Goal: Task Accomplishment & Management: Manage account settings

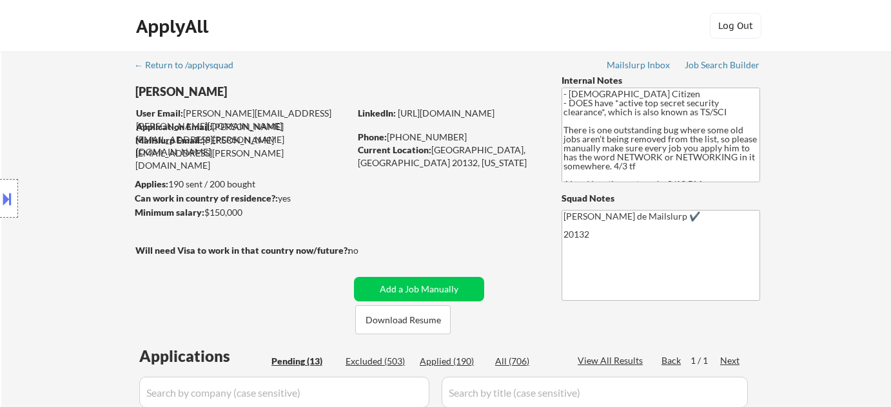
select select ""pending""
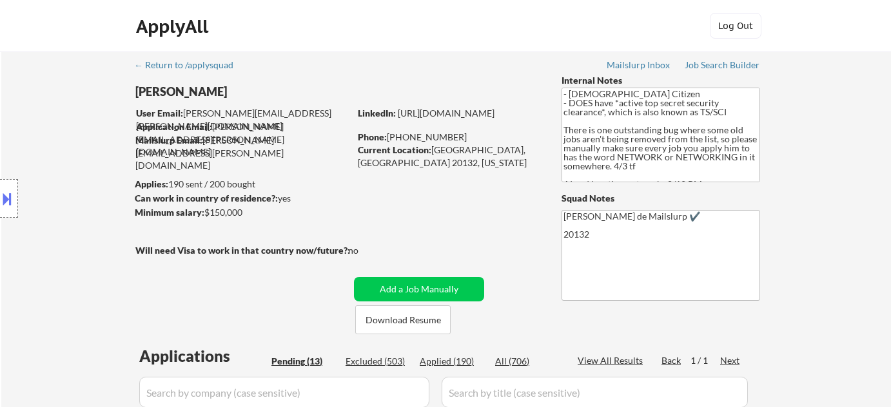
select select ""pending""
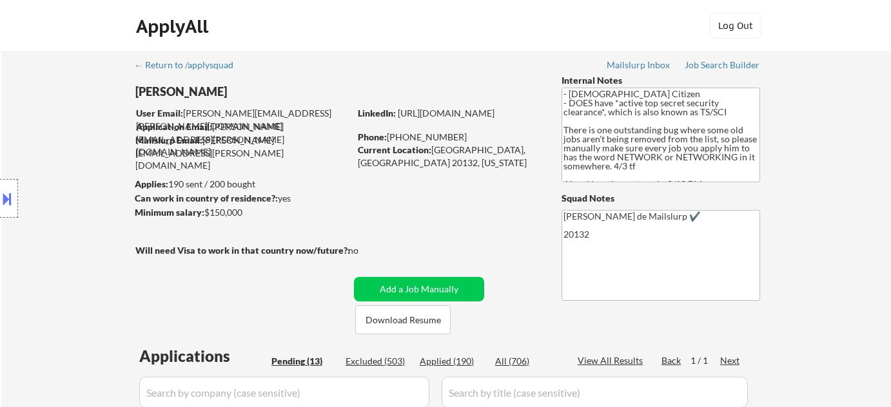
select select ""pending""
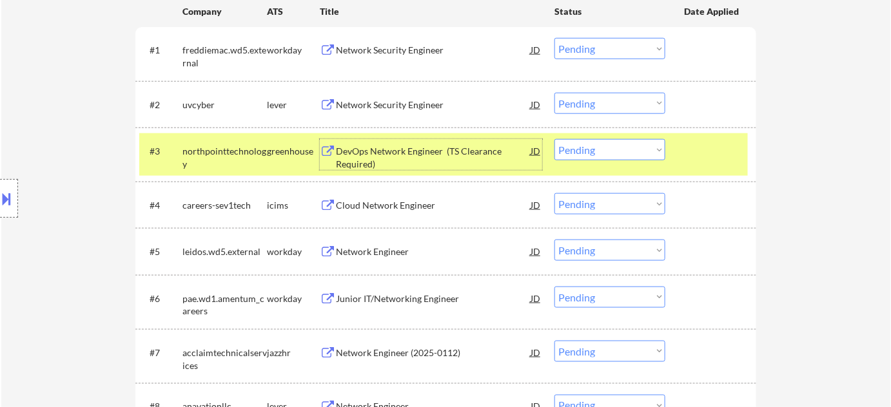
scroll to position [17, 0]
select select ""pending""
click at [7, 209] on div at bounding box center [9, 198] width 18 height 39
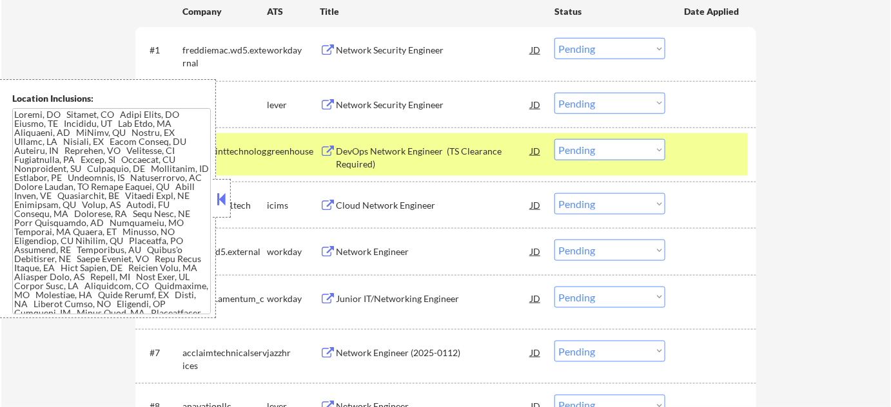
click at [218, 201] on button at bounding box center [222, 198] width 14 height 19
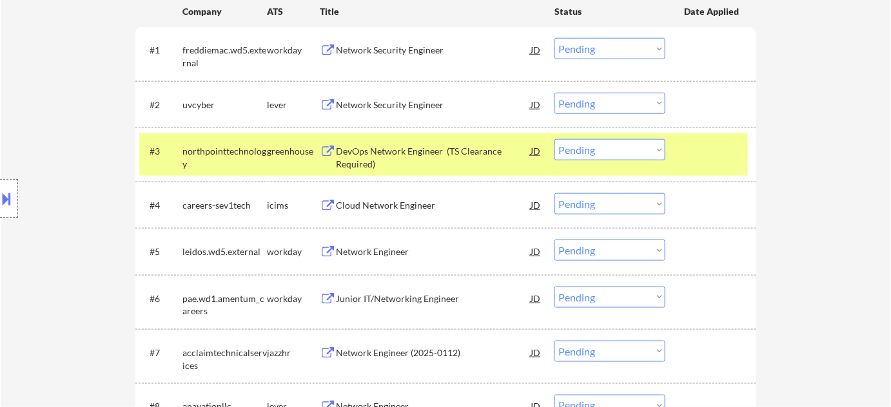
click at [410, 347] on div "Network Engineer (2025-0112)" at bounding box center [433, 353] width 195 height 13
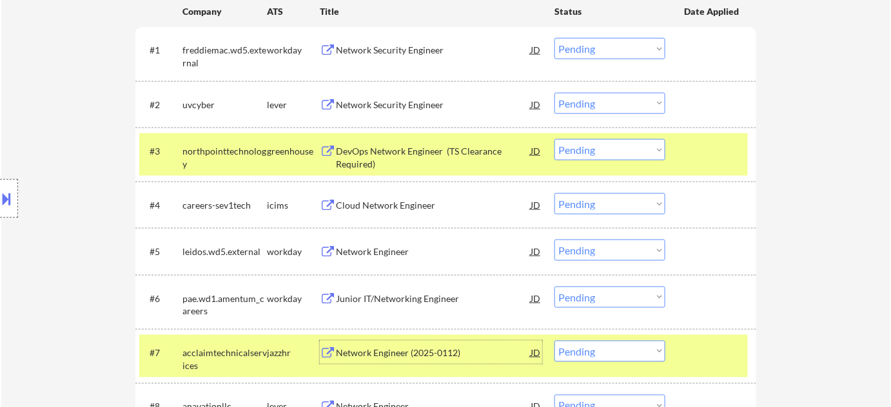
scroll to position [468, 0]
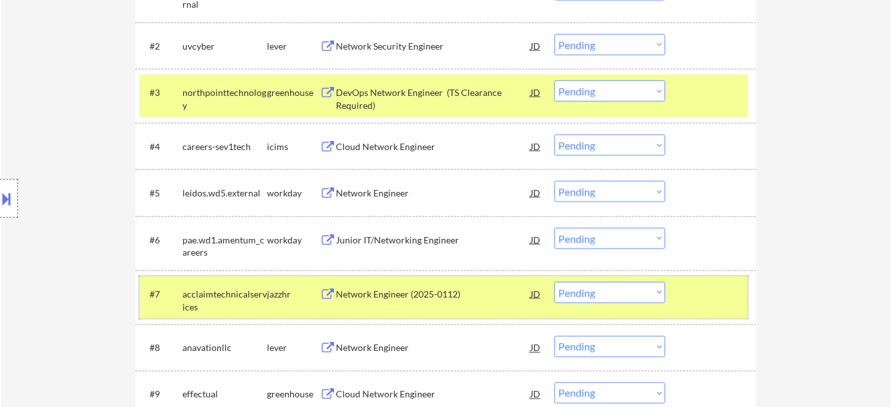
click at [588, 279] on div "#7 acclaimtechnicalservices jazzhr Network Engineer (2025-0112) JD Choose an op…" at bounding box center [443, 297] width 608 height 43
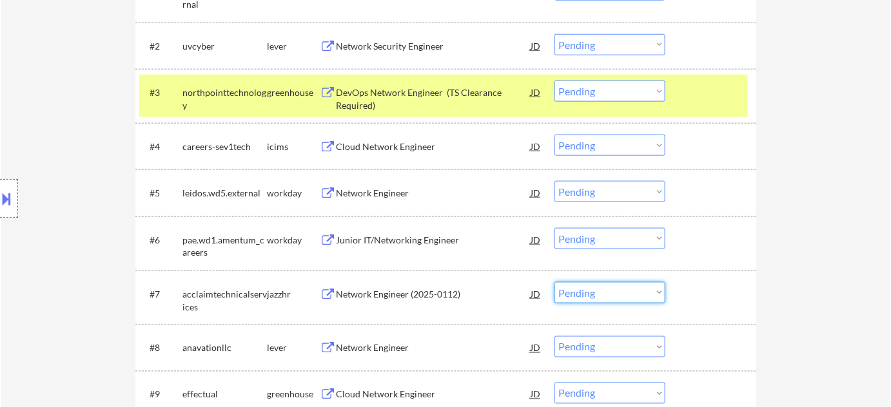
click at [591, 291] on select "Choose an option... Pending Applied Excluded (Questions) Excluded (Expired) Exc…" at bounding box center [609, 292] width 111 height 21
click at [554, 282] on select "Choose an option... Pending Applied Excluded (Questions) Excluded (Expired) Exc…" at bounding box center [609, 292] width 111 height 21
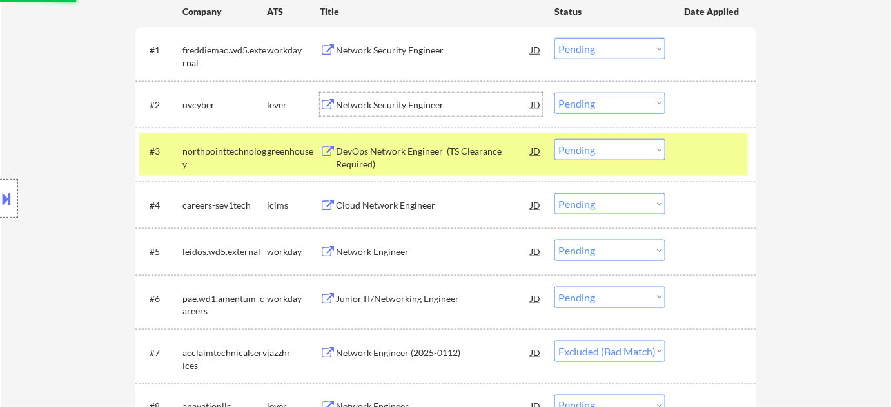
click at [389, 101] on div "Network Security Engineer" at bounding box center [433, 105] width 195 height 13
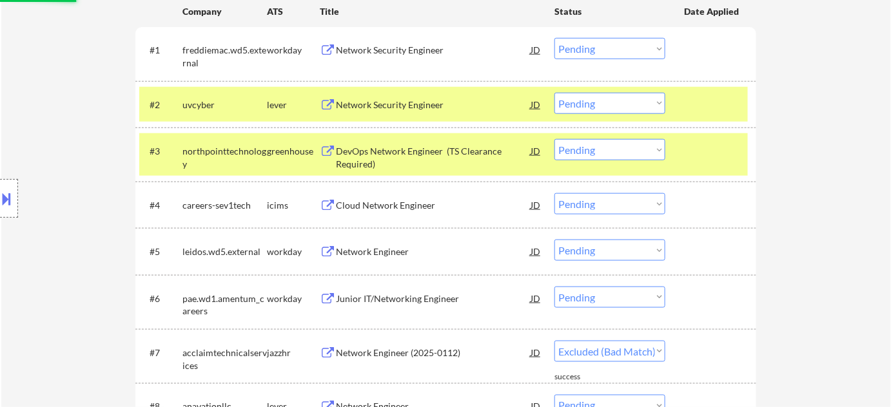
select select ""pending""
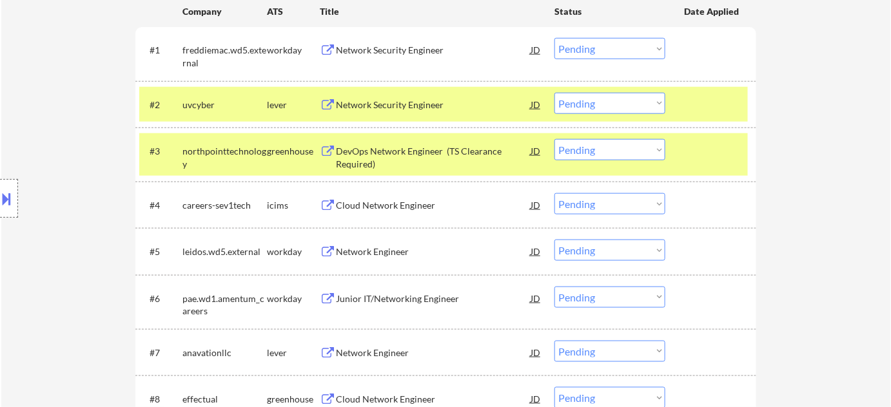
click at [6, 191] on button at bounding box center [7, 198] width 14 height 21
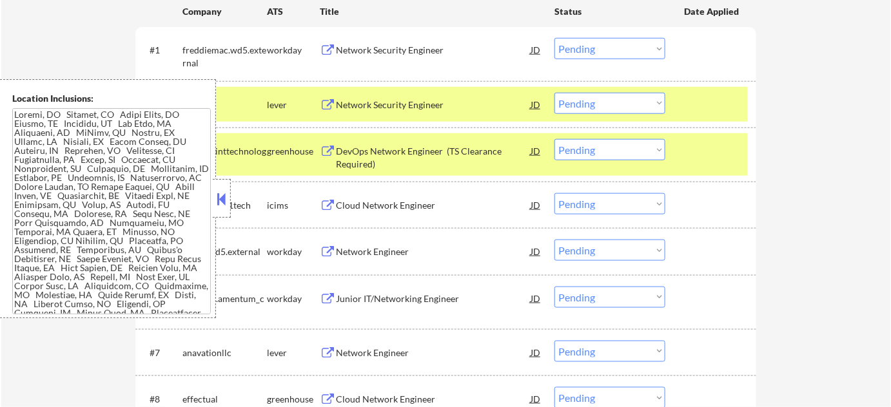
click at [228, 199] on button at bounding box center [222, 198] width 14 height 19
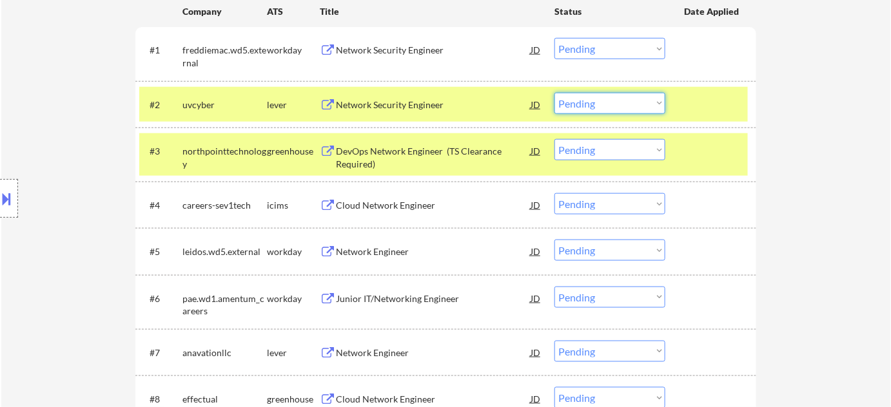
click at [581, 99] on select "Choose an option... Pending Applied Excluded (Questions) Excluded (Expired) Exc…" at bounding box center [609, 103] width 111 height 21
drag, startPoint x: 593, startPoint y: 97, endPoint x: 594, endPoint y: 112, distance: 14.9
click at [593, 98] on select "Choose an option... Pending Applied Excluded (Questions) Excluded (Expired) Exc…" at bounding box center [609, 103] width 111 height 21
click at [554, 93] on select "Choose an option... Pending Applied Excluded (Questions) Excluded (Expired) Exc…" at bounding box center [609, 103] width 111 height 21
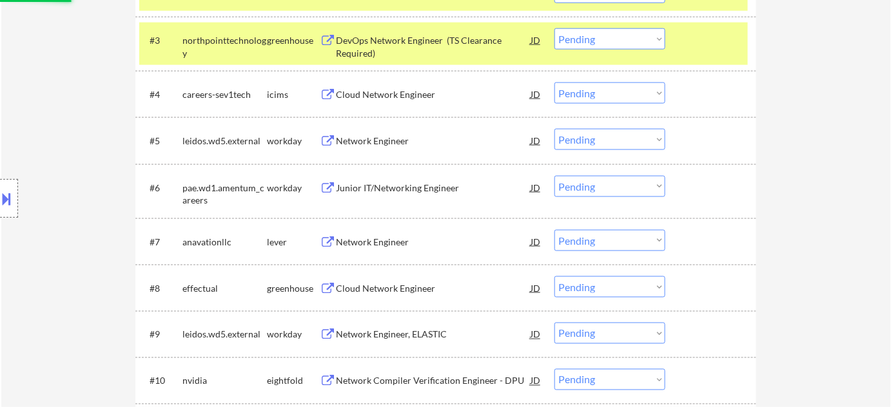
scroll to position [527, 0]
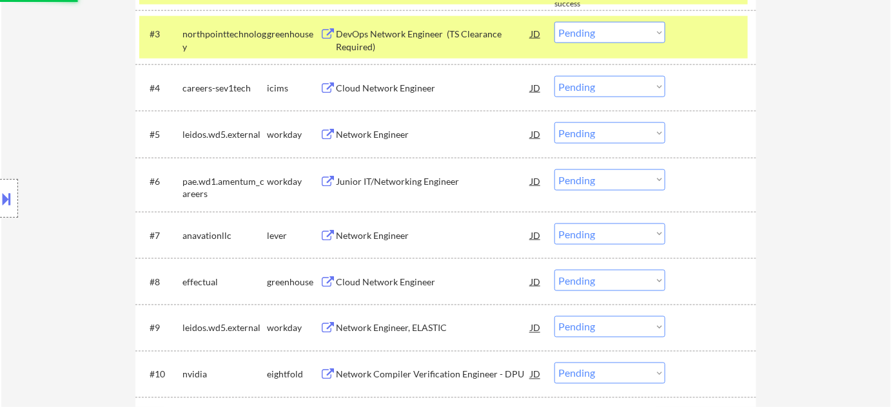
select select ""pending""
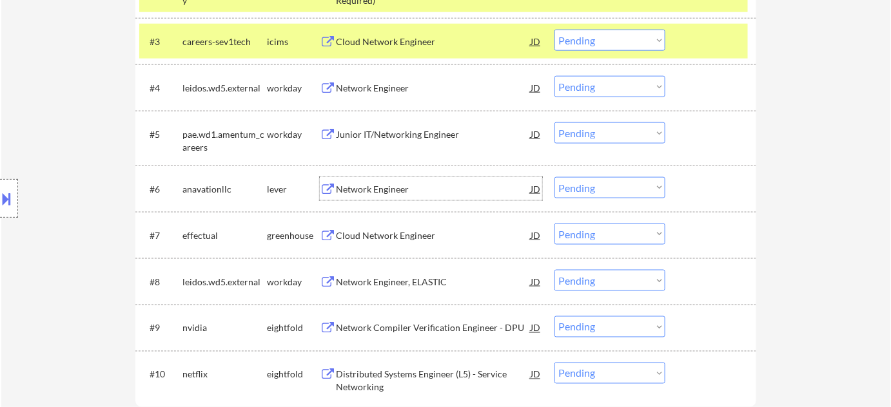
click at [386, 191] on div "Network Engineer" at bounding box center [433, 189] width 195 height 13
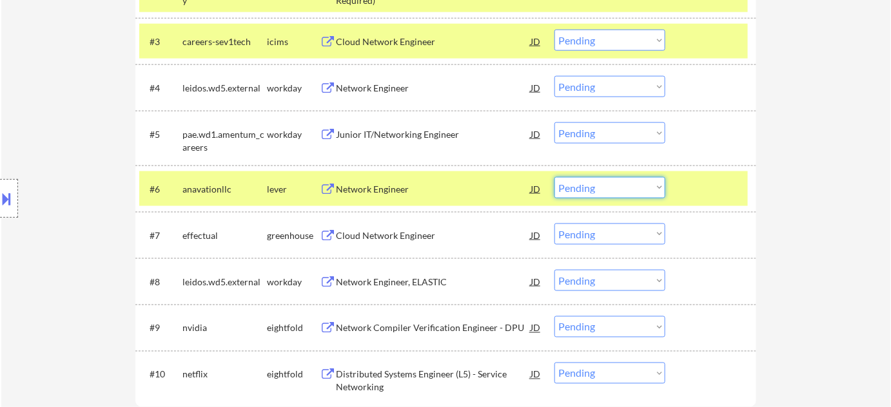
click at [623, 194] on select "Choose an option... Pending Applied Excluded (Questions) Excluded (Expired) Exc…" at bounding box center [609, 187] width 111 height 21
click at [554, 177] on select "Choose an option... Pending Applied Excluded (Questions) Excluded (Expired) Exc…" at bounding box center [609, 187] width 111 height 21
click at [387, 241] on div "Cloud Network Engineer" at bounding box center [433, 235] width 195 height 13
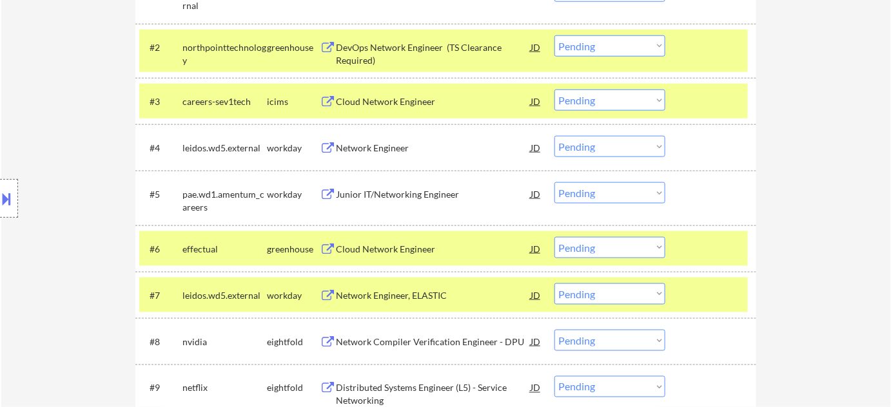
scroll to position [586, 0]
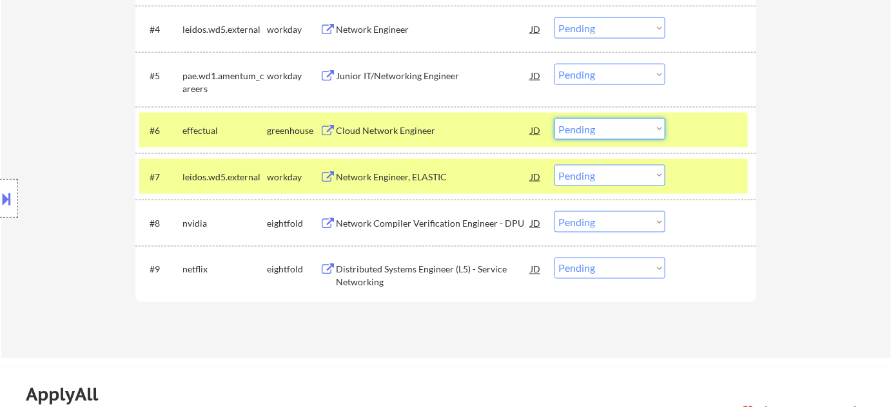
click at [567, 128] on select "Choose an option... Pending Applied Excluded (Questions) Excluded (Expired) Exc…" at bounding box center [609, 129] width 111 height 21
click at [554, 119] on select "Choose an option... Pending Applied Excluded (Questions) Excluded (Expired) Exc…" at bounding box center [609, 129] width 111 height 21
select select ""pending""
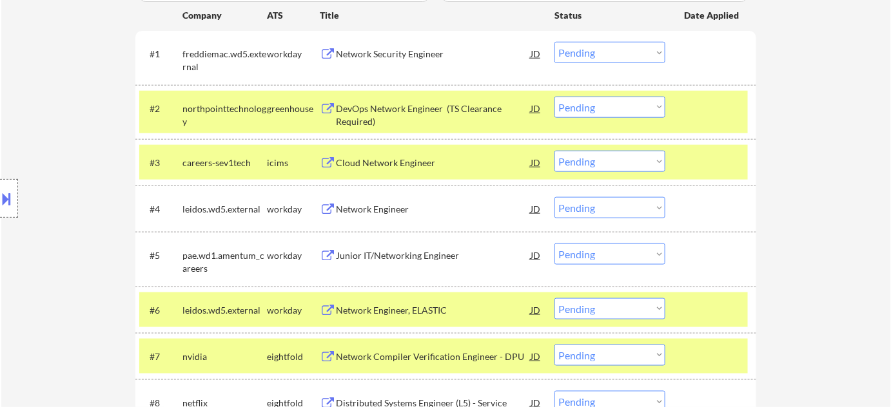
scroll to position [293, 0]
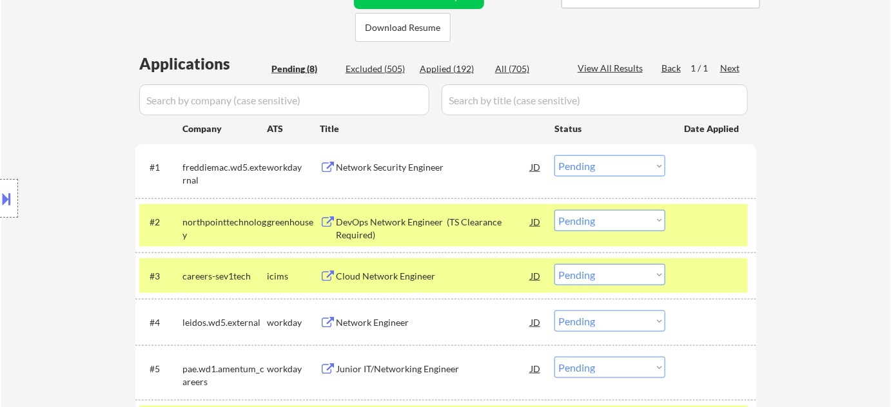
click at [410, 166] on div "Network Security Engineer" at bounding box center [433, 167] width 195 height 13
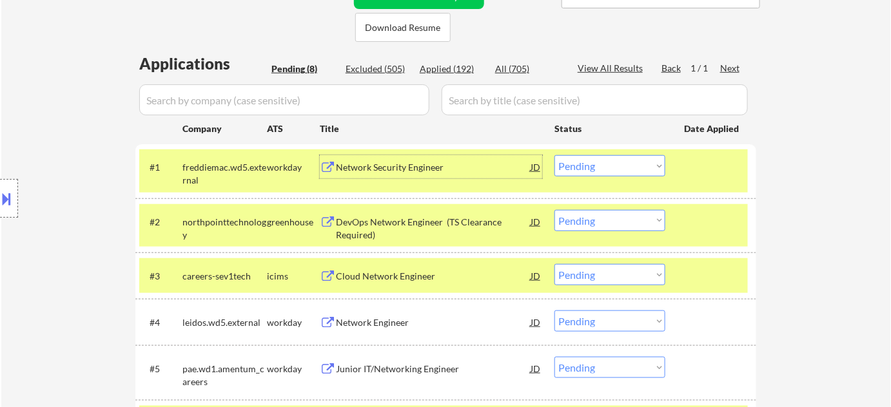
click at [6, 188] on button at bounding box center [7, 198] width 14 height 21
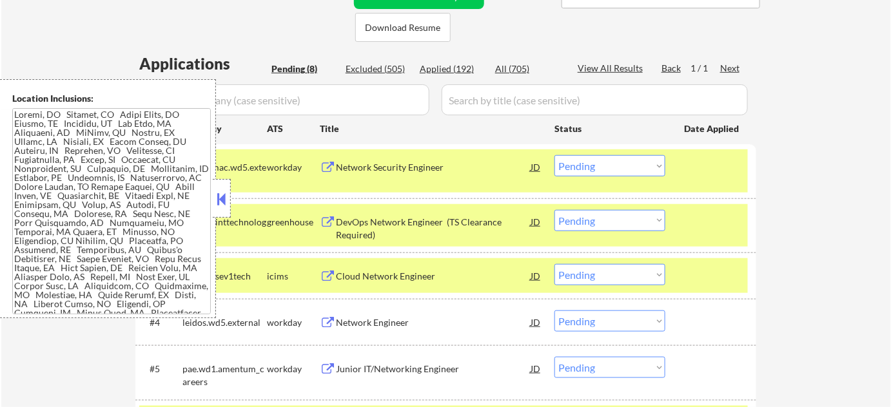
click at [218, 198] on button at bounding box center [222, 198] width 14 height 19
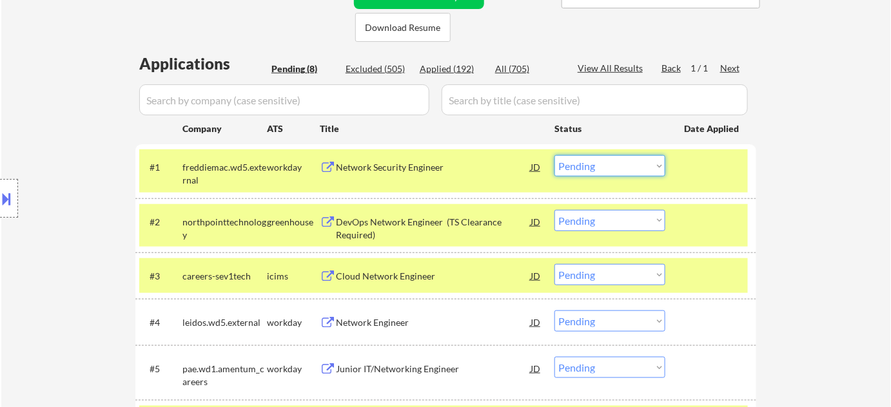
drag, startPoint x: 595, startPoint y: 166, endPoint x: 597, endPoint y: 174, distance: 8.0
click at [595, 166] on select "Choose an option... Pending Applied Excluded (Questions) Excluded (Expired) Exc…" at bounding box center [609, 165] width 111 height 21
click at [554, 155] on select "Choose an option... Pending Applied Excluded (Questions) Excluded (Expired) Exc…" at bounding box center [609, 165] width 111 height 21
select select ""pending""
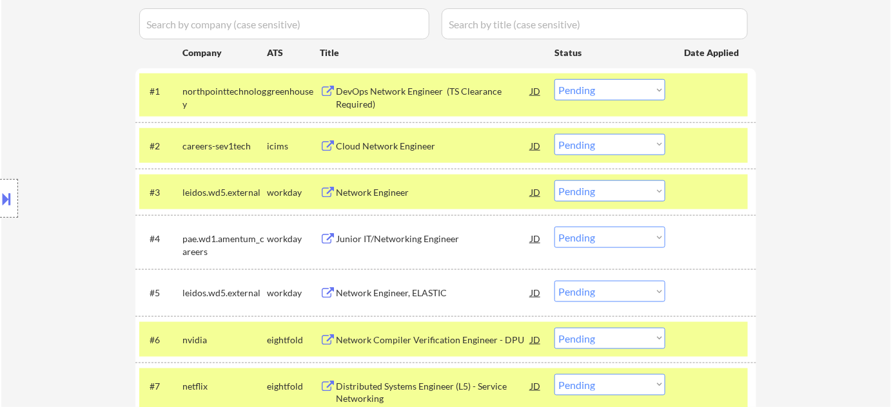
scroll to position [410, 0]
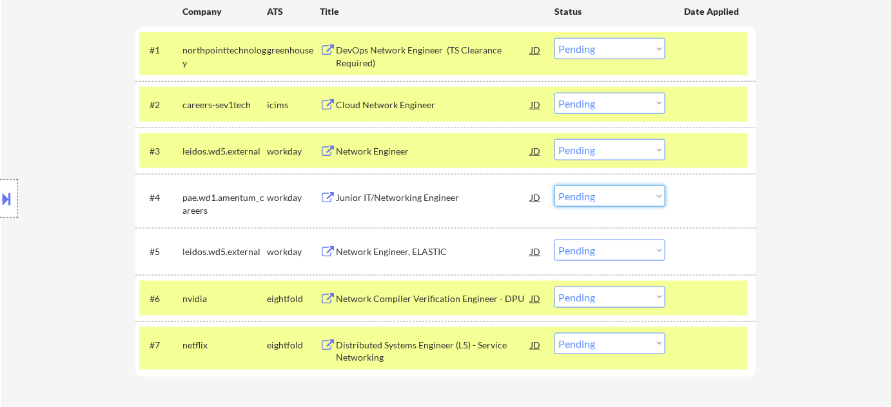
drag, startPoint x: 605, startPoint y: 195, endPoint x: 612, endPoint y: 206, distance: 12.2
click at [605, 195] on select "Choose an option... Pending Applied Excluded (Questions) Excluded (Expired) Exc…" at bounding box center [609, 196] width 111 height 21
click at [554, 186] on select "Choose an option... Pending Applied Excluded (Questions) Excluded (Expired) Exc…" at bounding box center [609, 196] width 111 height 21
select select ""pending""
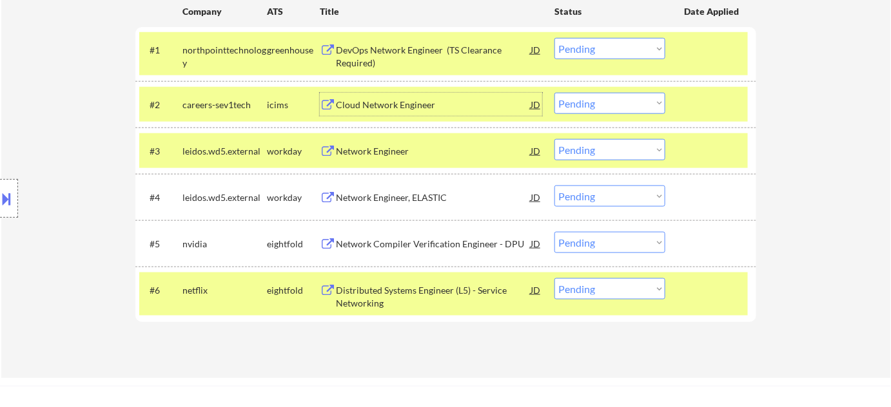
click at [409, 108] on div "Cloud Network Engineer" at bounding box center [433, 105] width 195 height 13
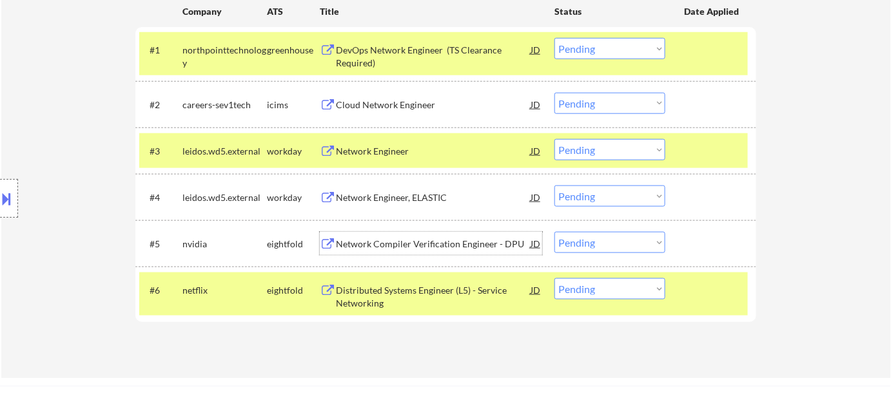
click at [381, 242] on div "Network Compiler Verification Engineer - DPU" at bounding box center [433, 244] width 195 height 13
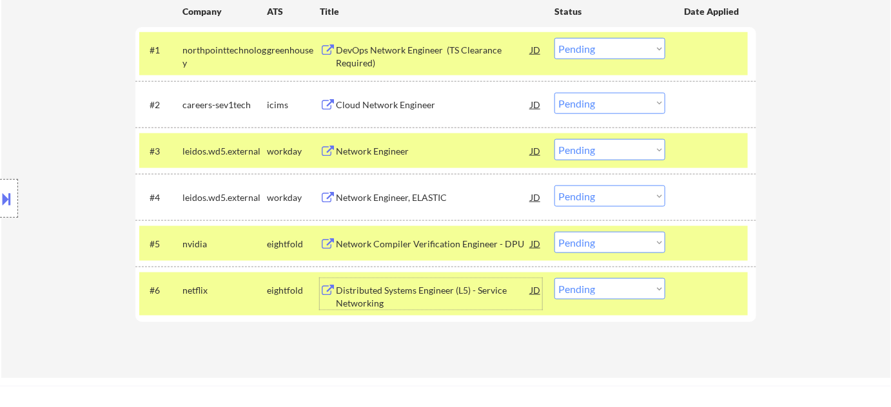
click at [393, 287] on div "Distributed Systems Engineer (L5) - Service Networking" at bounding box center [433, 296] width 195 height 25
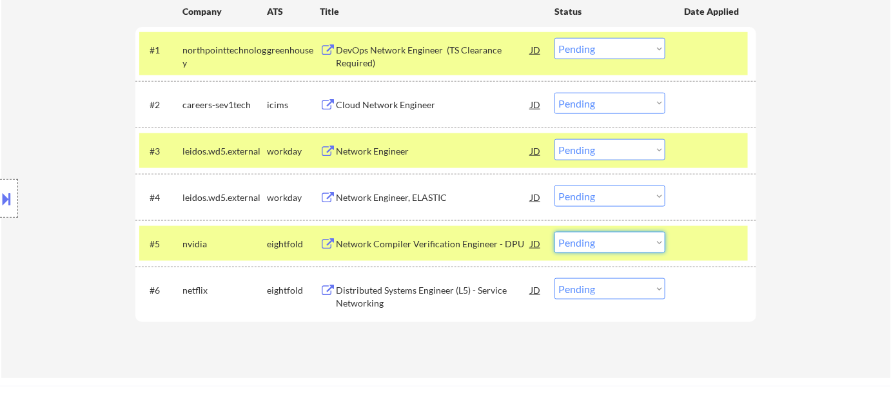
drag, startPoint x: 592, startPoint y: 245, endPoint x: 605, endPoint y: 264, distance: 23.2
click at [592, 245] on select "Choose an option... Pending Applied Excluded (Questions) Excluded (Expired) Exc…" at bounding box center [609, 242] width 111 height 21
click at [554, 232] on select "Choose an option... Pending Applied Excluded (Questions) Excluded (Expired) Exc…" at bounding box center [609, 242] width 111 height 21
select select ""pending""
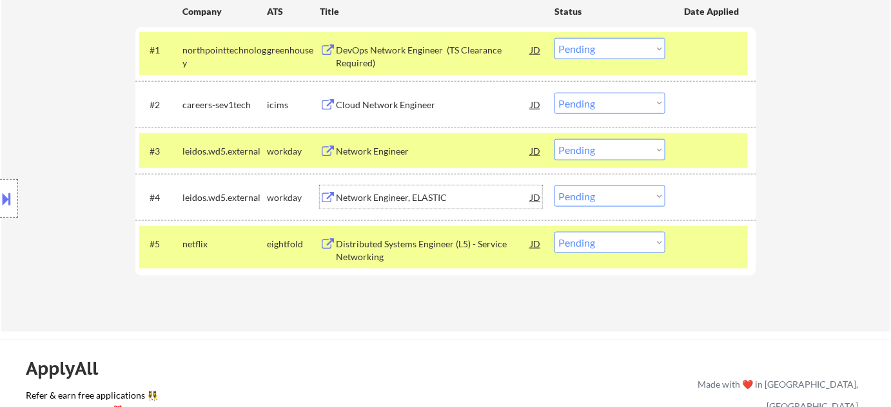
click at [358, 200] on div "Network Engineer, ELASTIC" at bounding box center [433, 197] width 195 height 13
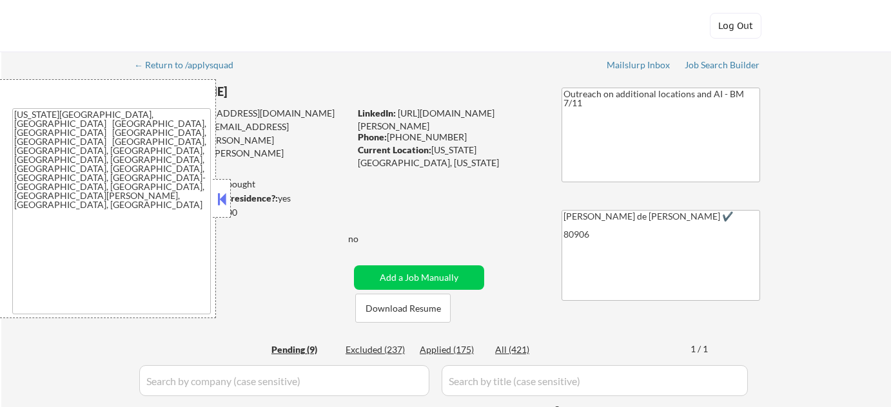
select select ""pending""
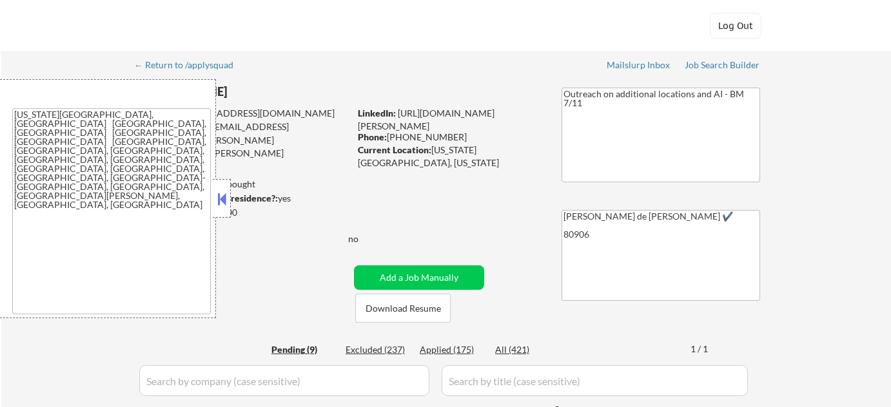
select select ""pending""
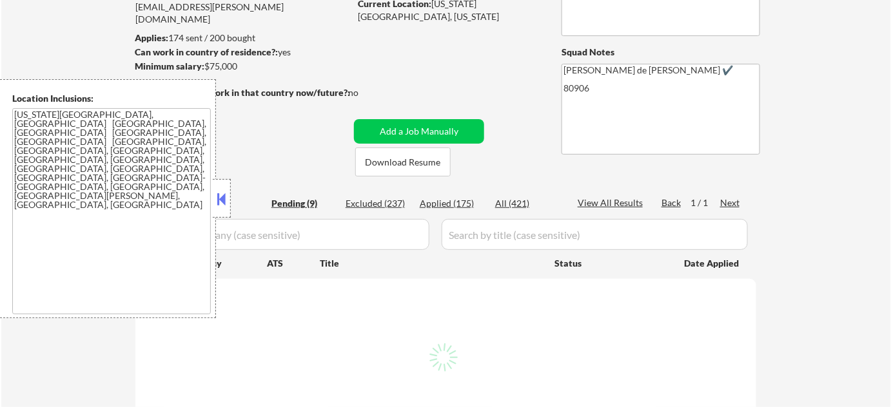
scroll to position [234, 0]
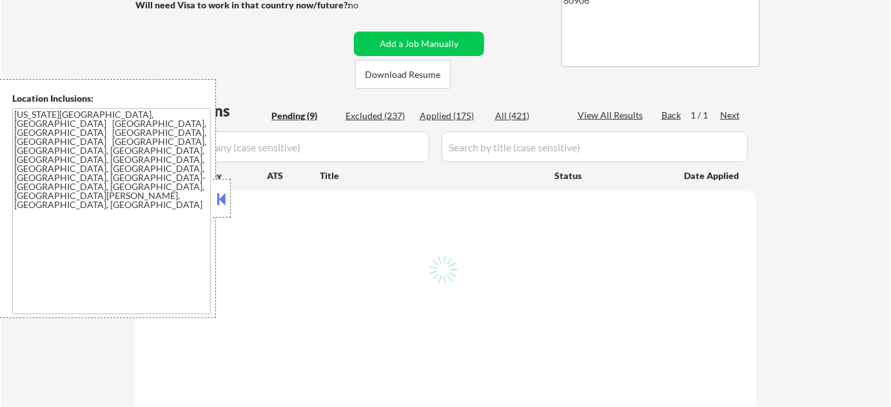
click at [224, 209] on div at bounding box center [222, 198] width 18 height 39
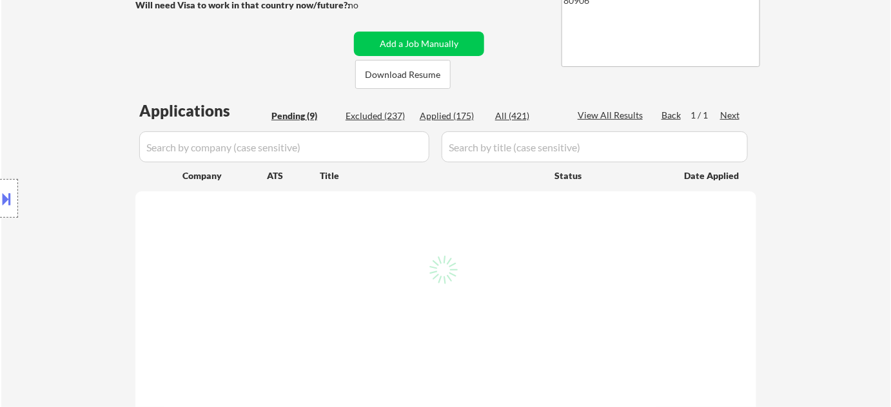
select select ""pending""
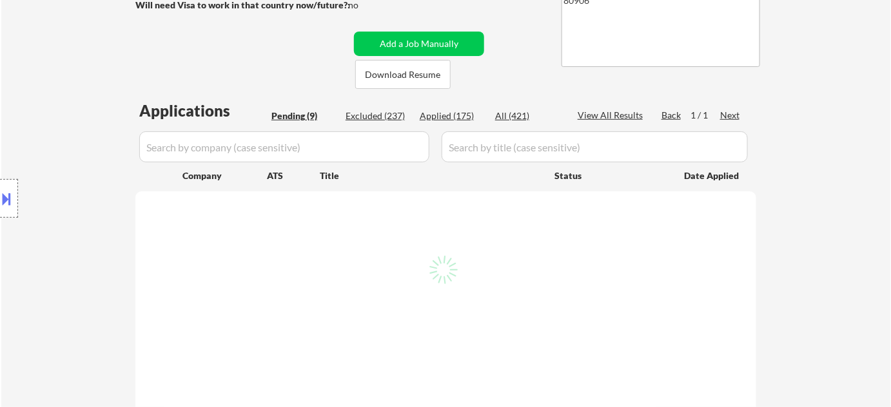
select select ""pending""
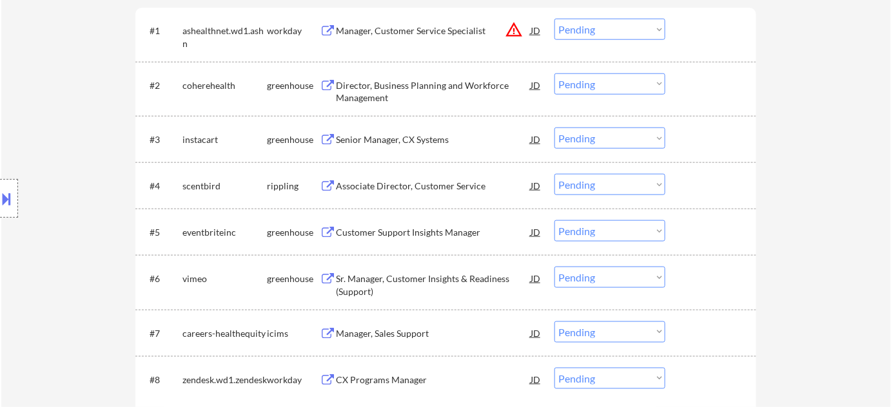
scroll to position [410, 0]
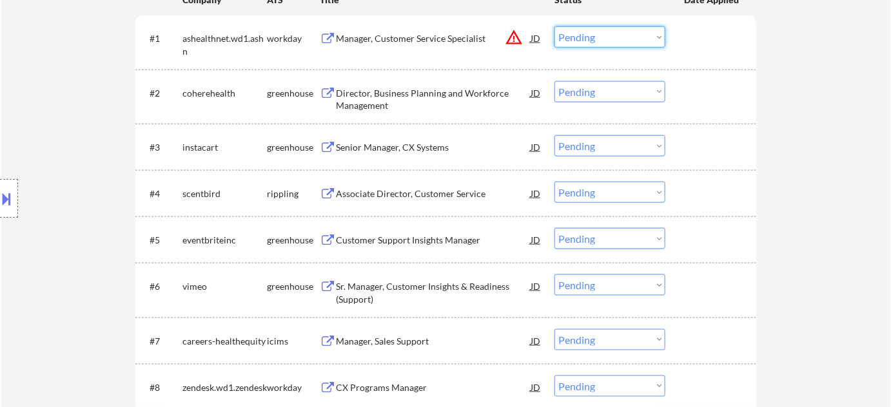
click at [588, 28] on select "Choose an option... Pending Applied Excluded (Questions) Excluded (Expired) Exc…" at bounding box center [609, 36] width 111 height 21
click at [554, 26] on select "Choose an option... Pending Applied Excluded (Questions) Excluded (Expired) Exc…" at bounding box center [609, 36] width 111 height 21
select select ""pending""
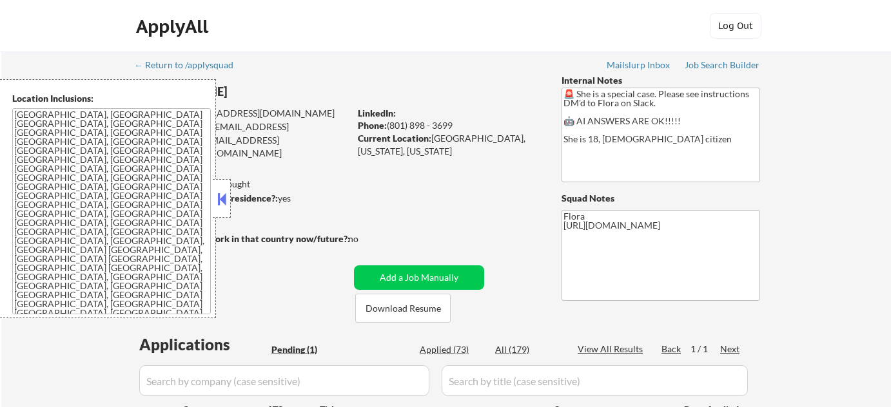
select select ""pending""
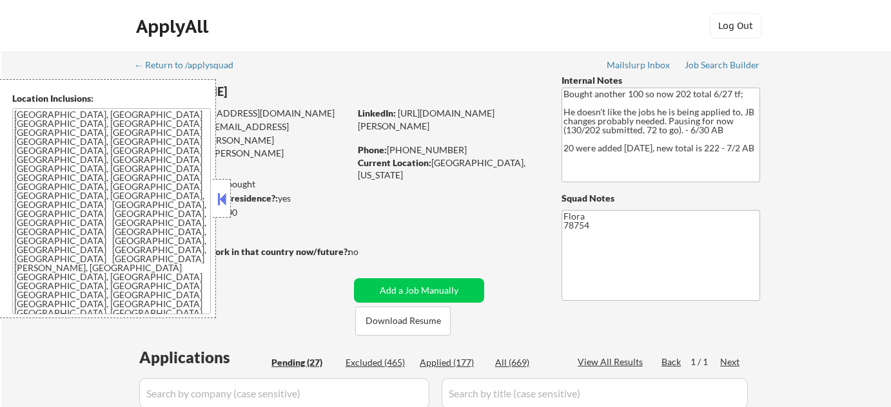
select select ""pending""
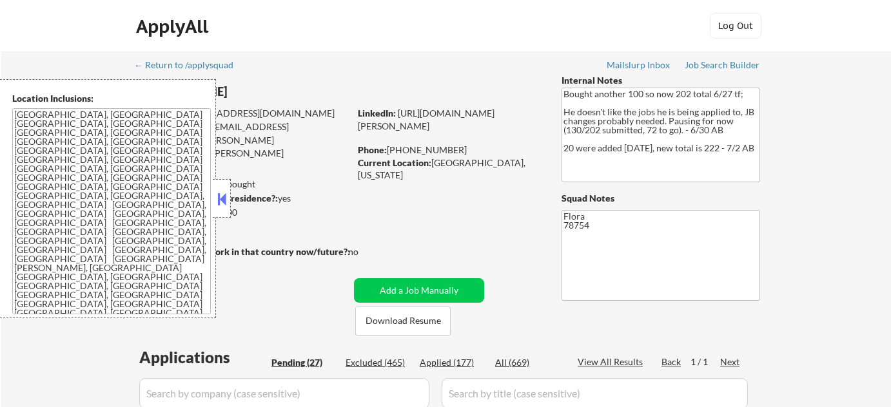
select select ""pending""
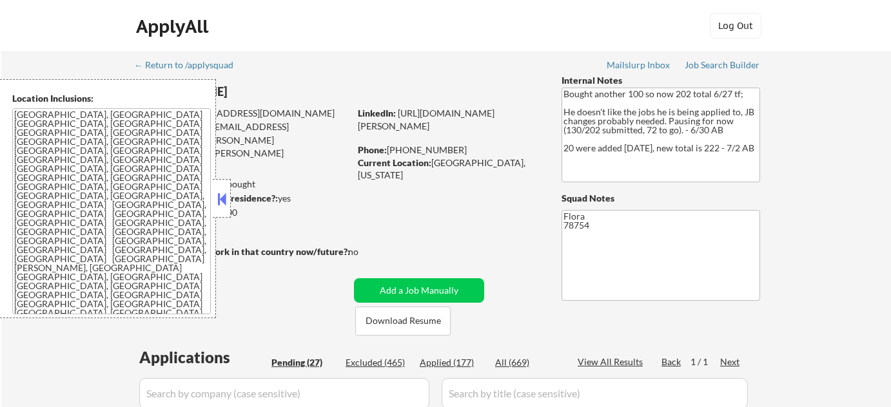
select select ""pending""
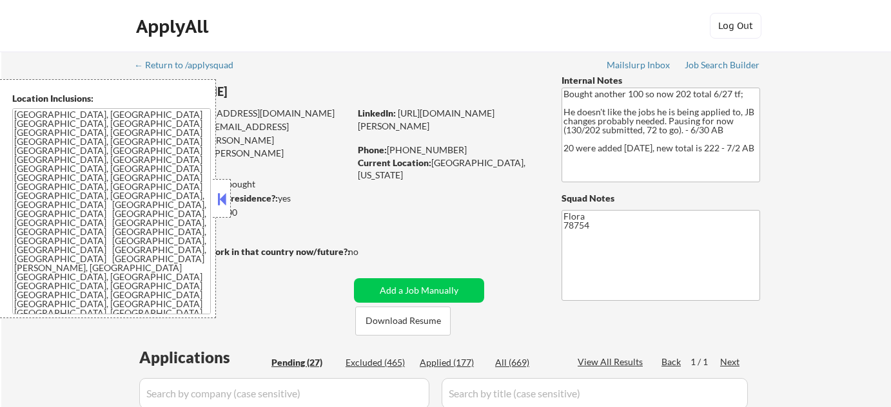
select select ""pending""
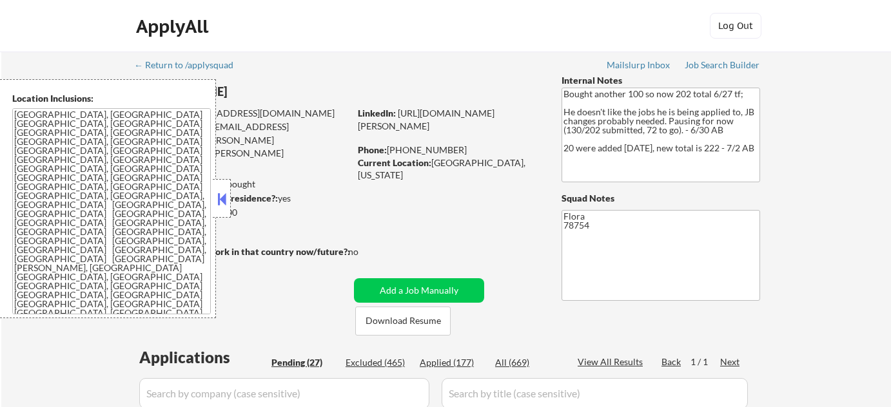
select select ""pending""
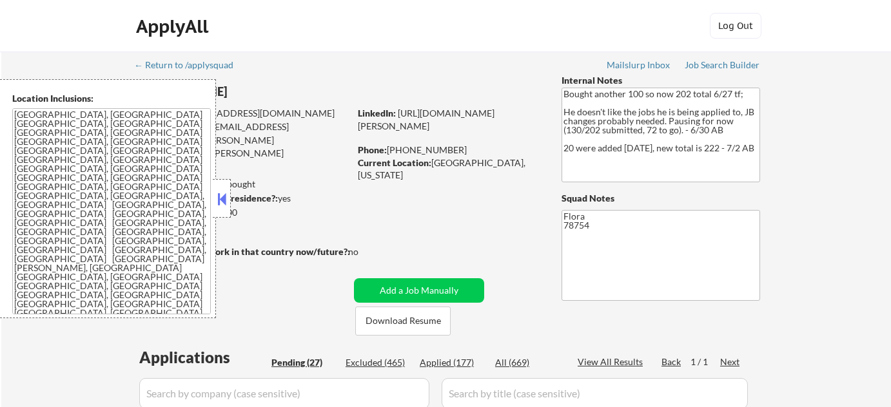
select select ""pending""
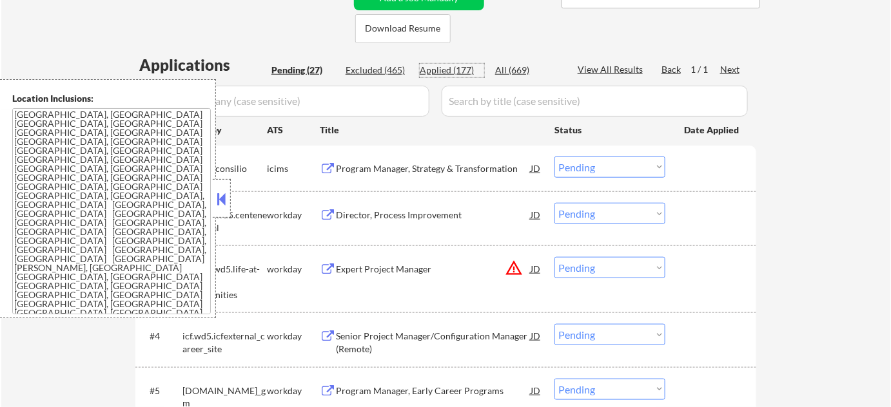
click at [463, 68] on div "Applied (177)" at bounding box center [452, 70] width 64 height 13
select select ""applied""
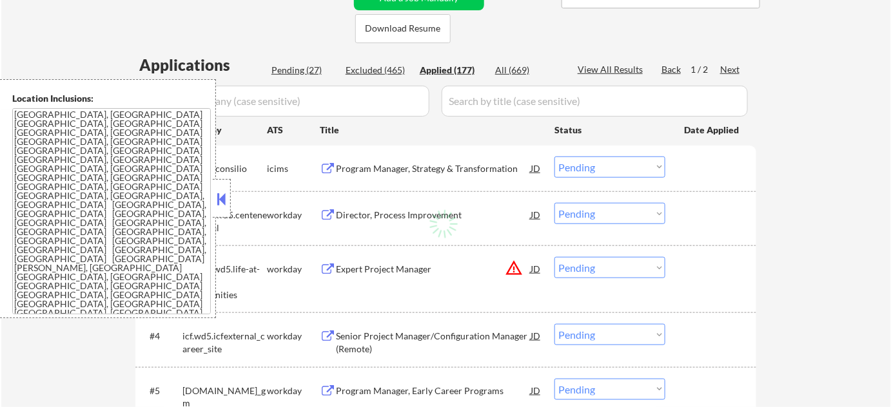
select select ""applied""
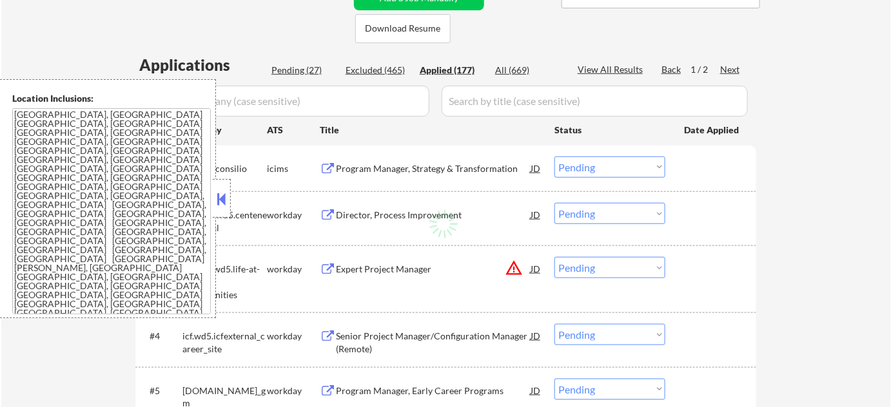
select select ""applied""
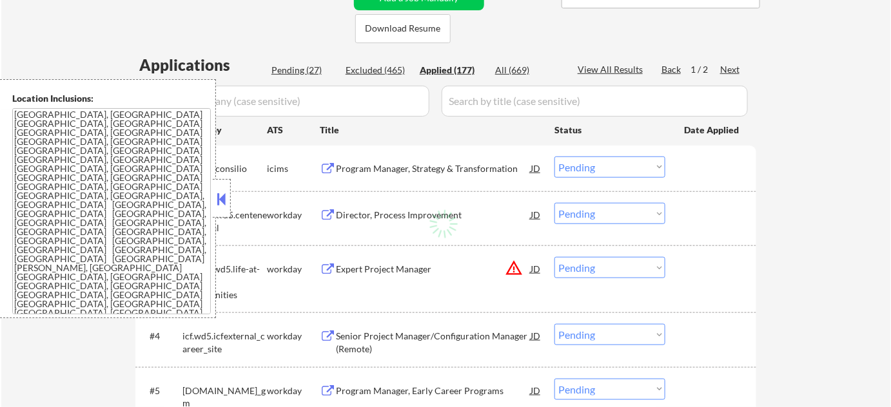
select select ""applied""
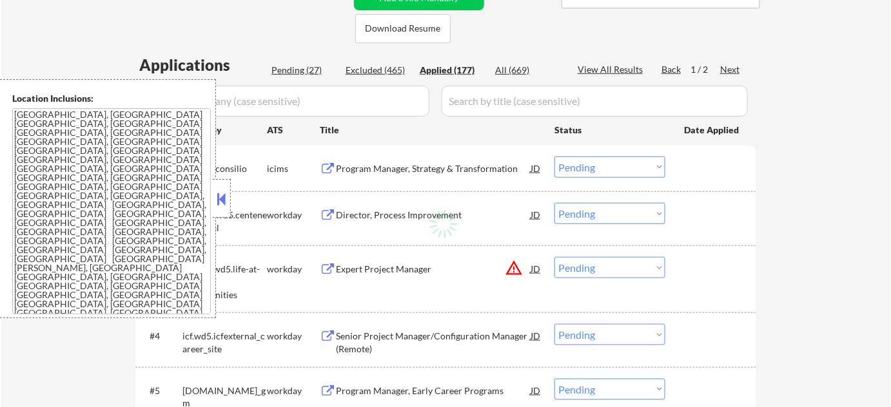
select select ""applied""
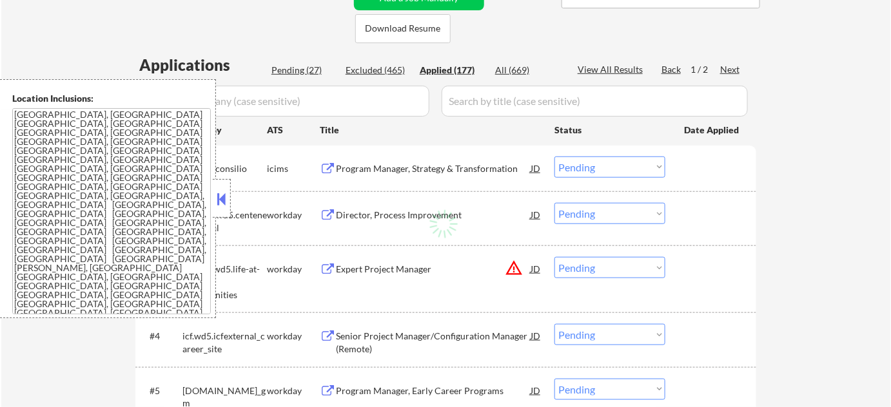
select select ""applied""
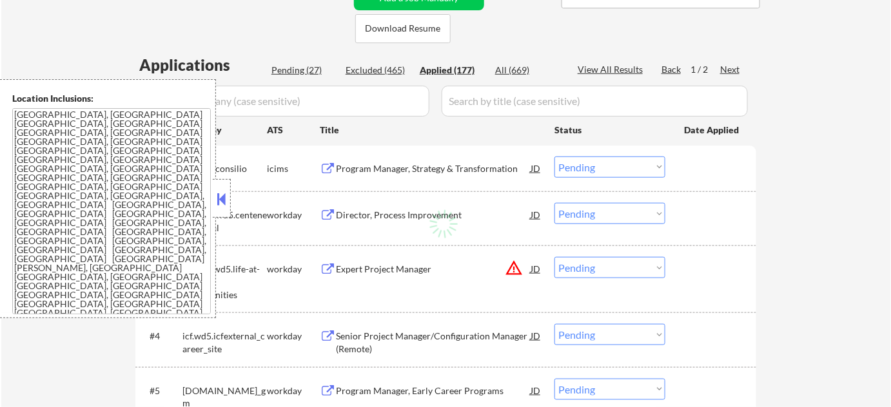
select select ""applied""
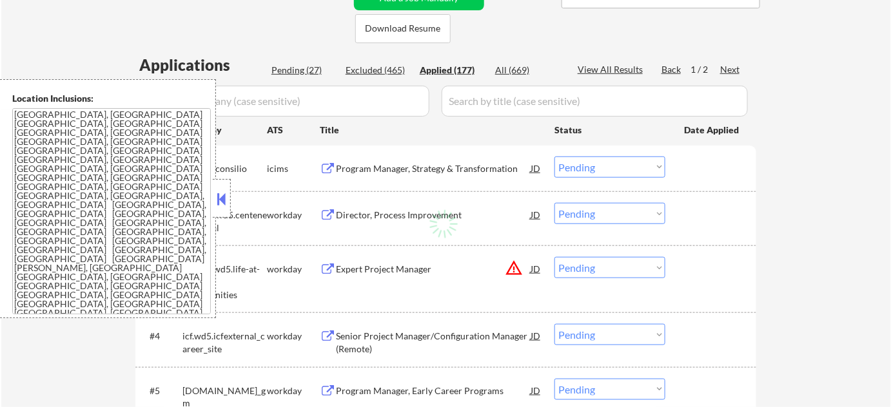
select select ""applied""
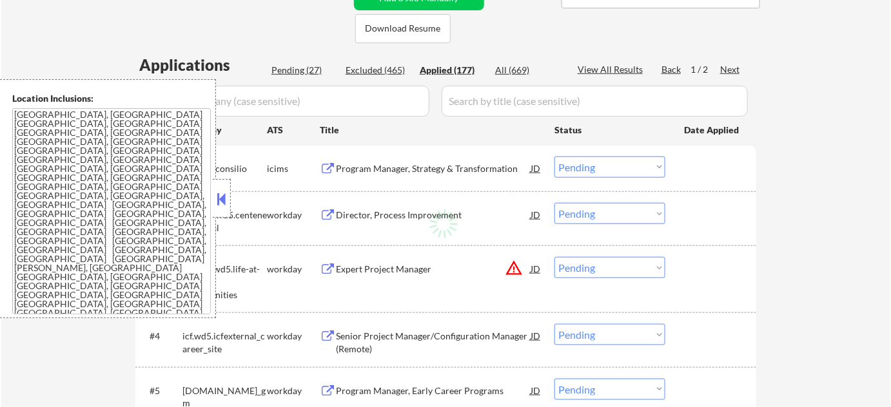
select select ""applied""
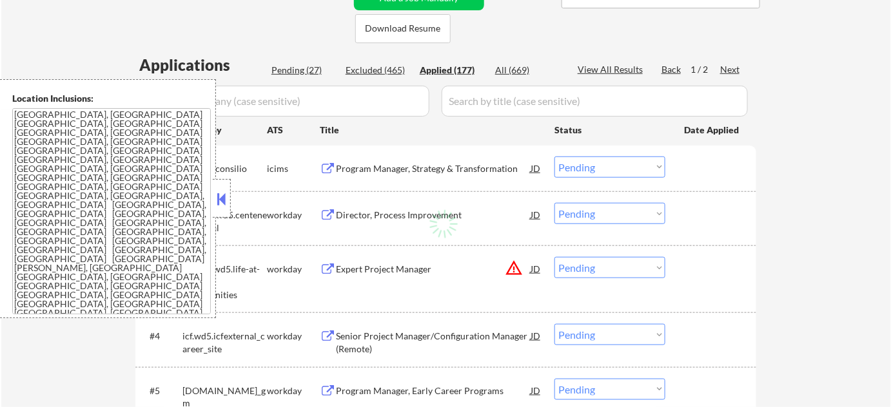
select select ""applied""
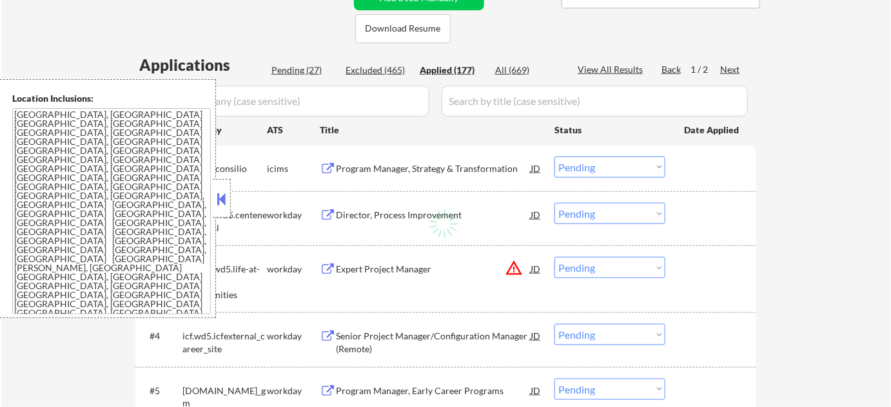
select select ""applied""
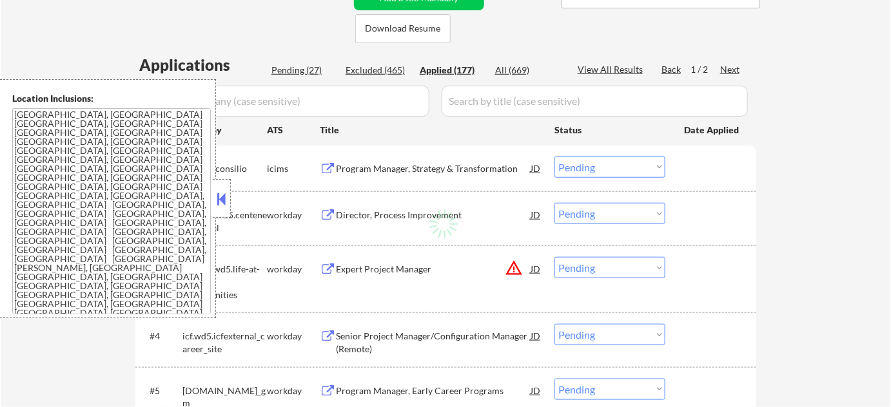
select select ""applied""
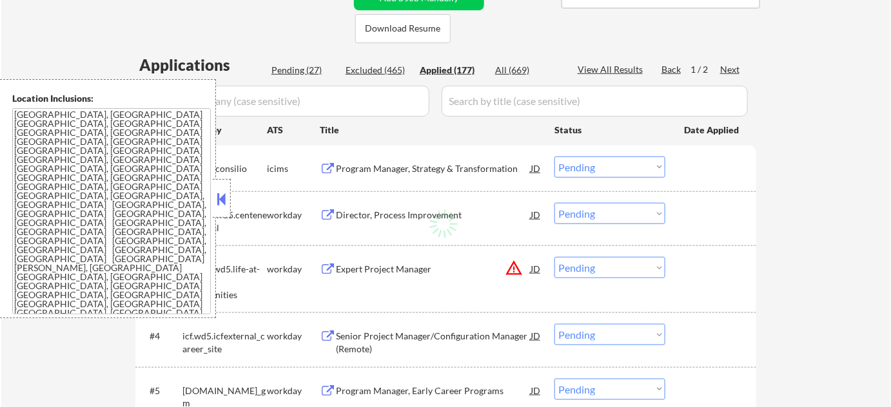
select select ""applied""
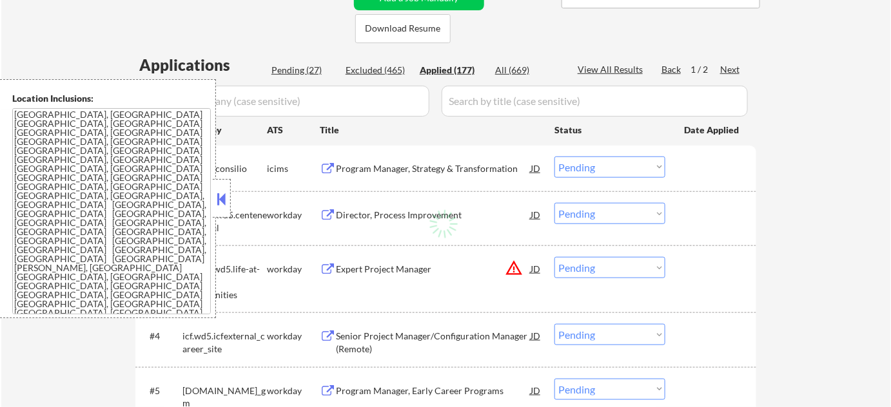
select select ""applied""
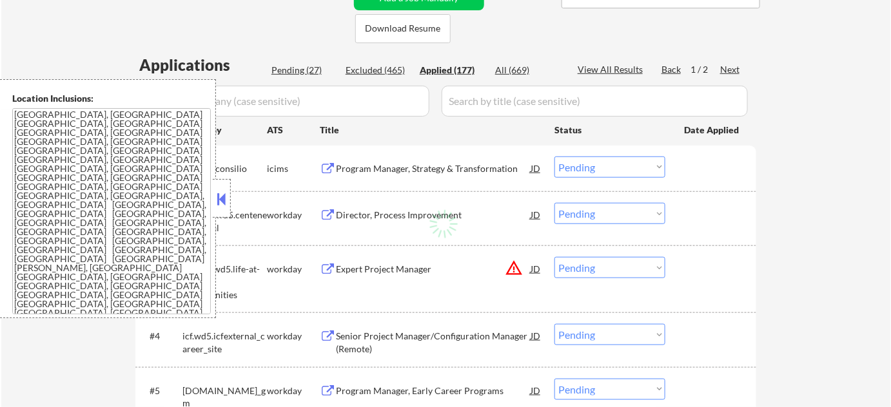
select select ""applied""
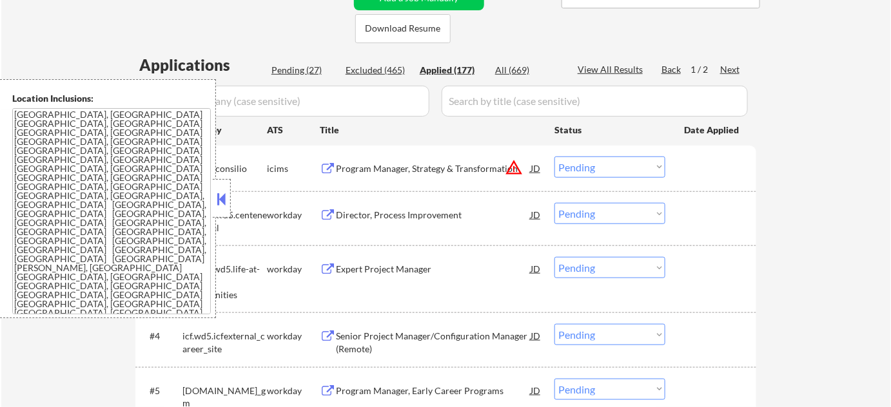
select select ""applied""
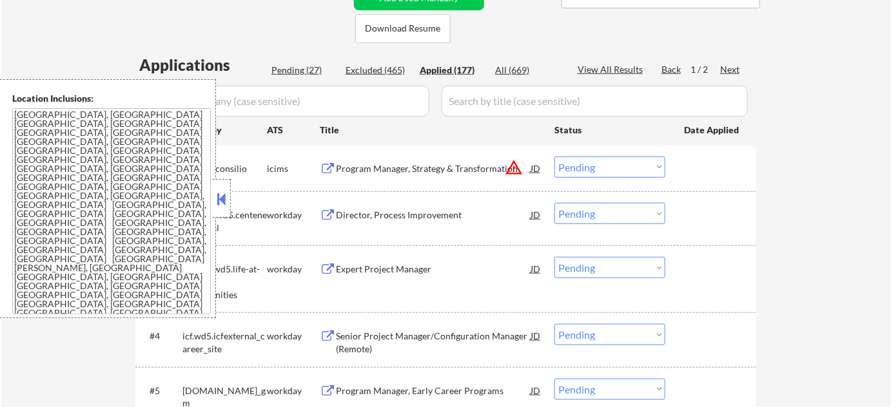
select select ""applied""
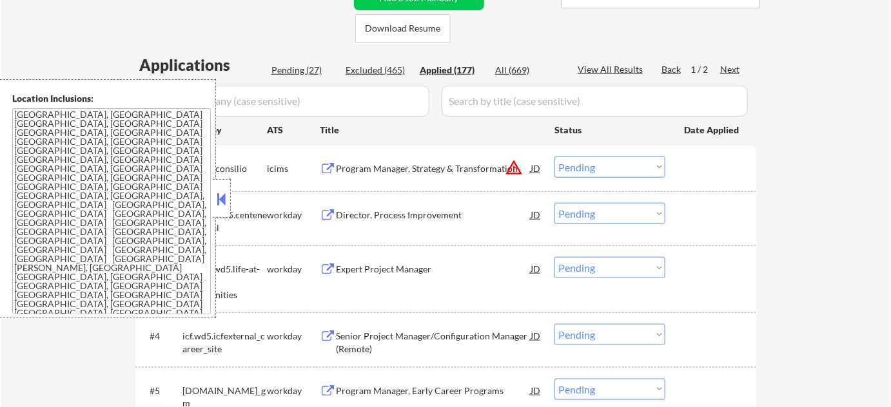
select select ""applied""
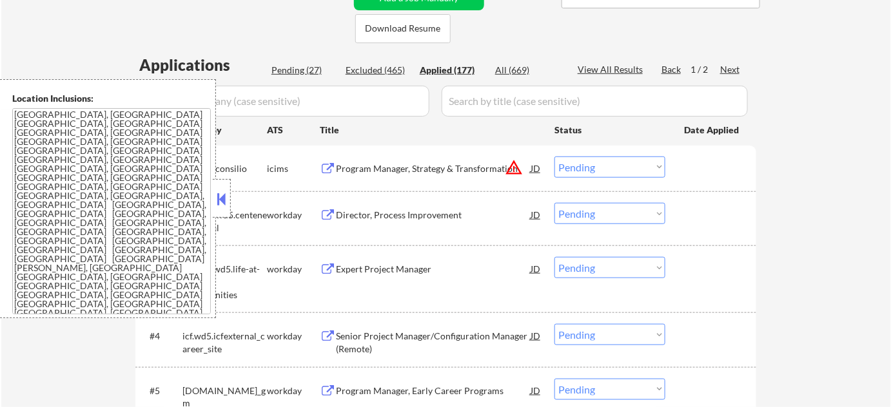
select select ""applied""
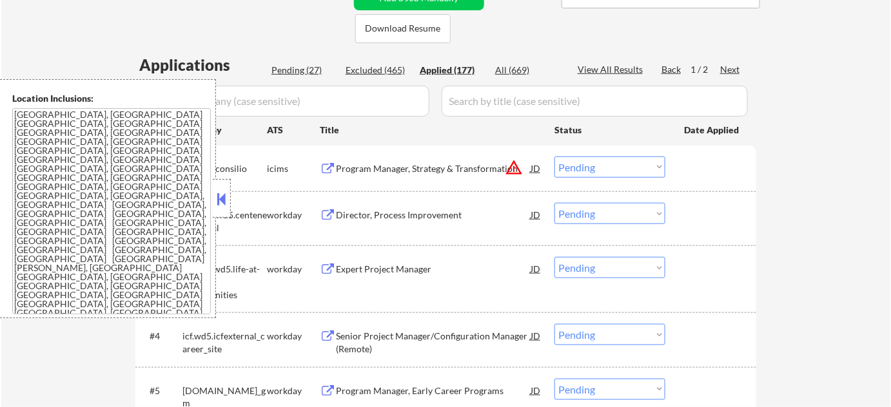
select select ""applied""
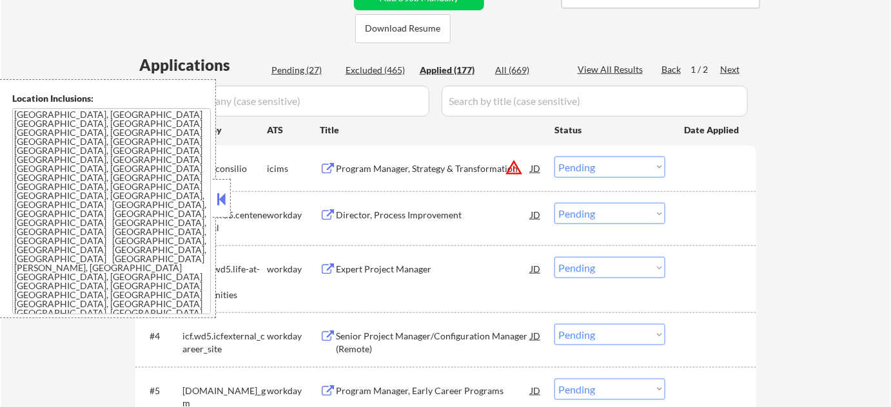
select select ""applied""
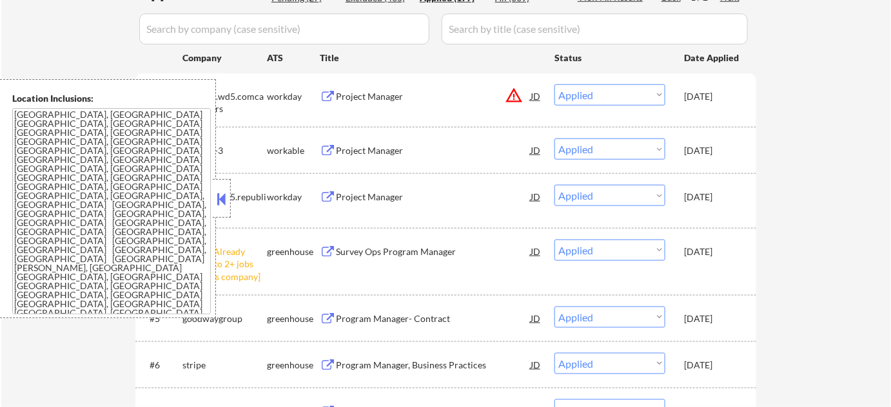
scroll to position [351, 0]
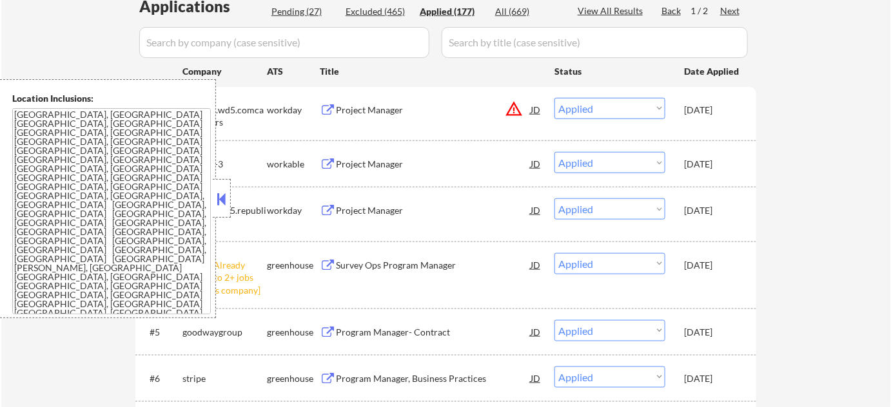
click at [229, 196] on div at bounding box center [222, 198] width 18 height 39
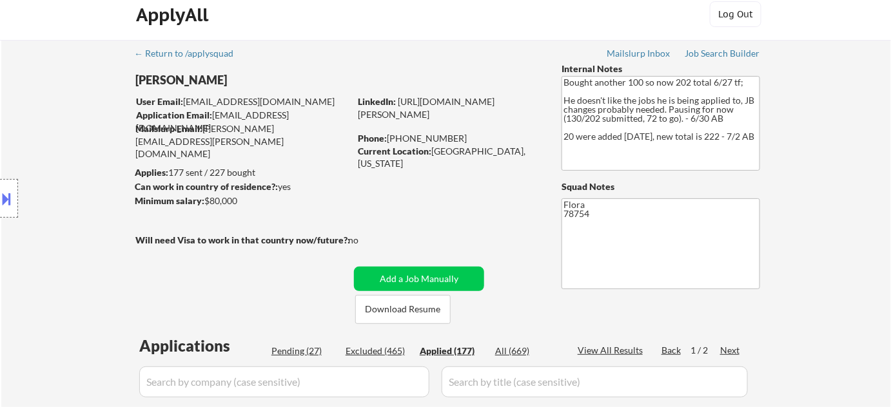
scroll to position [0, 0]
